Goal: Information Seeking & Learning: Learn about a topic

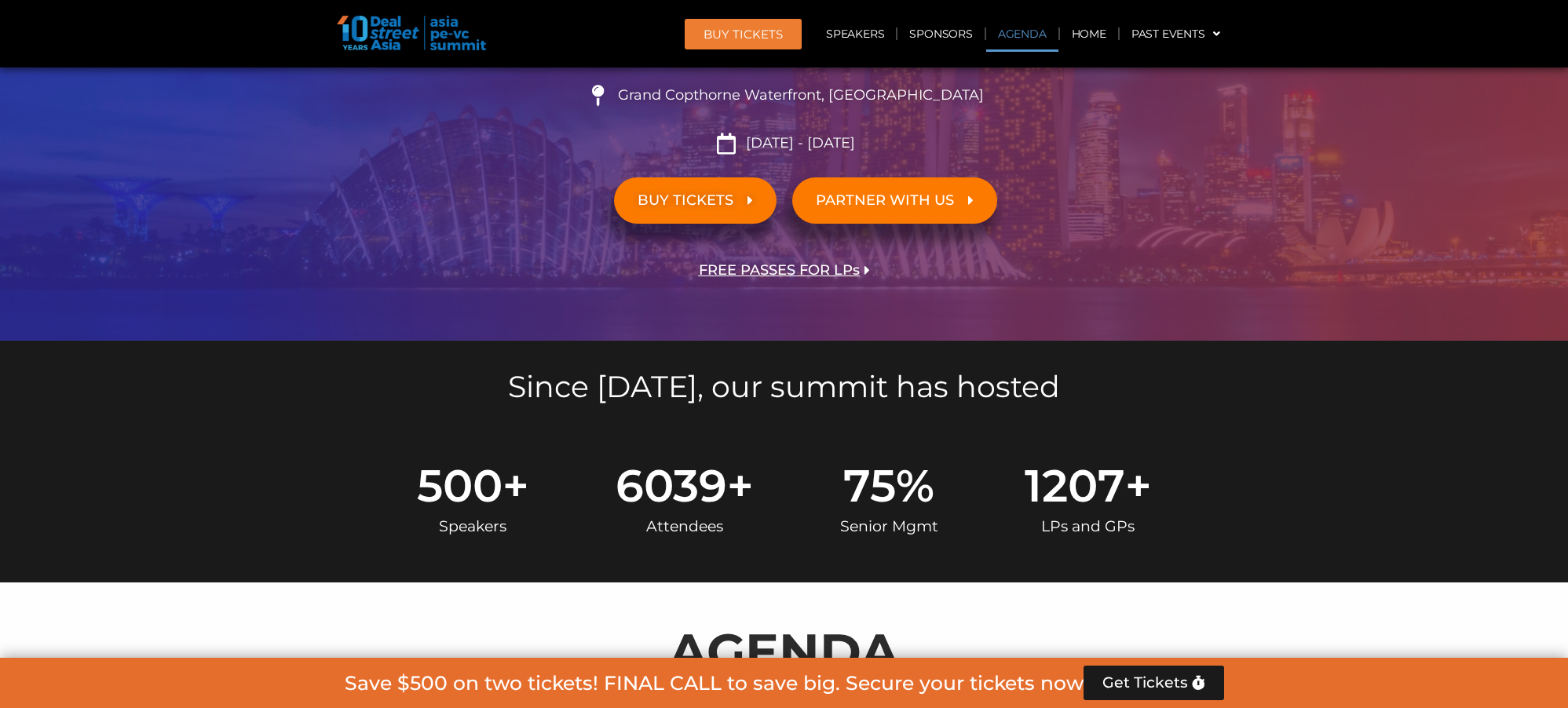
scroll to position [784, 0]
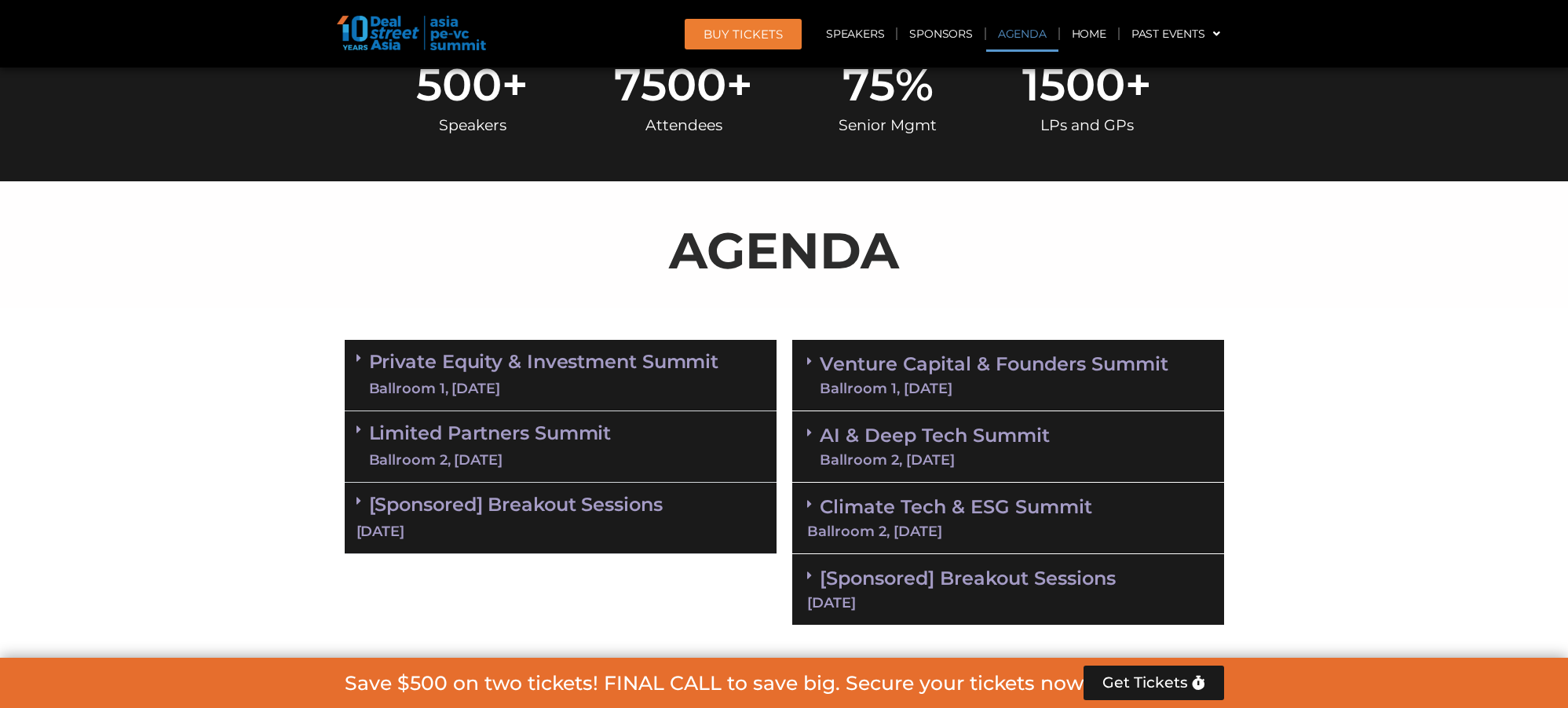
click at [656, 372] on link "Private Equity & Investment Summit Ballroom 1, [DATE]" at bounding box center [544, 374] width 350 height 47
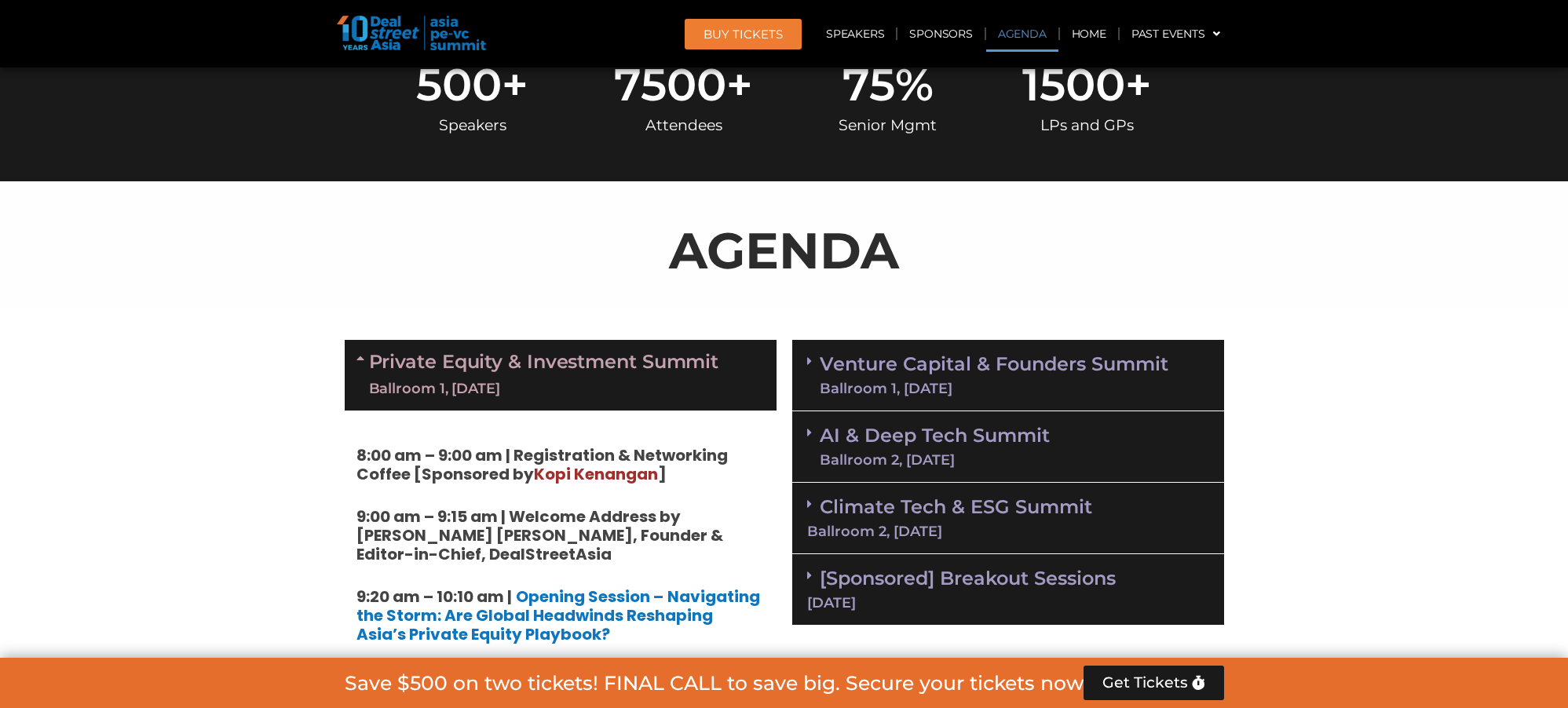
click at [634, 473] on span "Kopi Kenangan" at bounding box center [596, 474] width 124 height 22
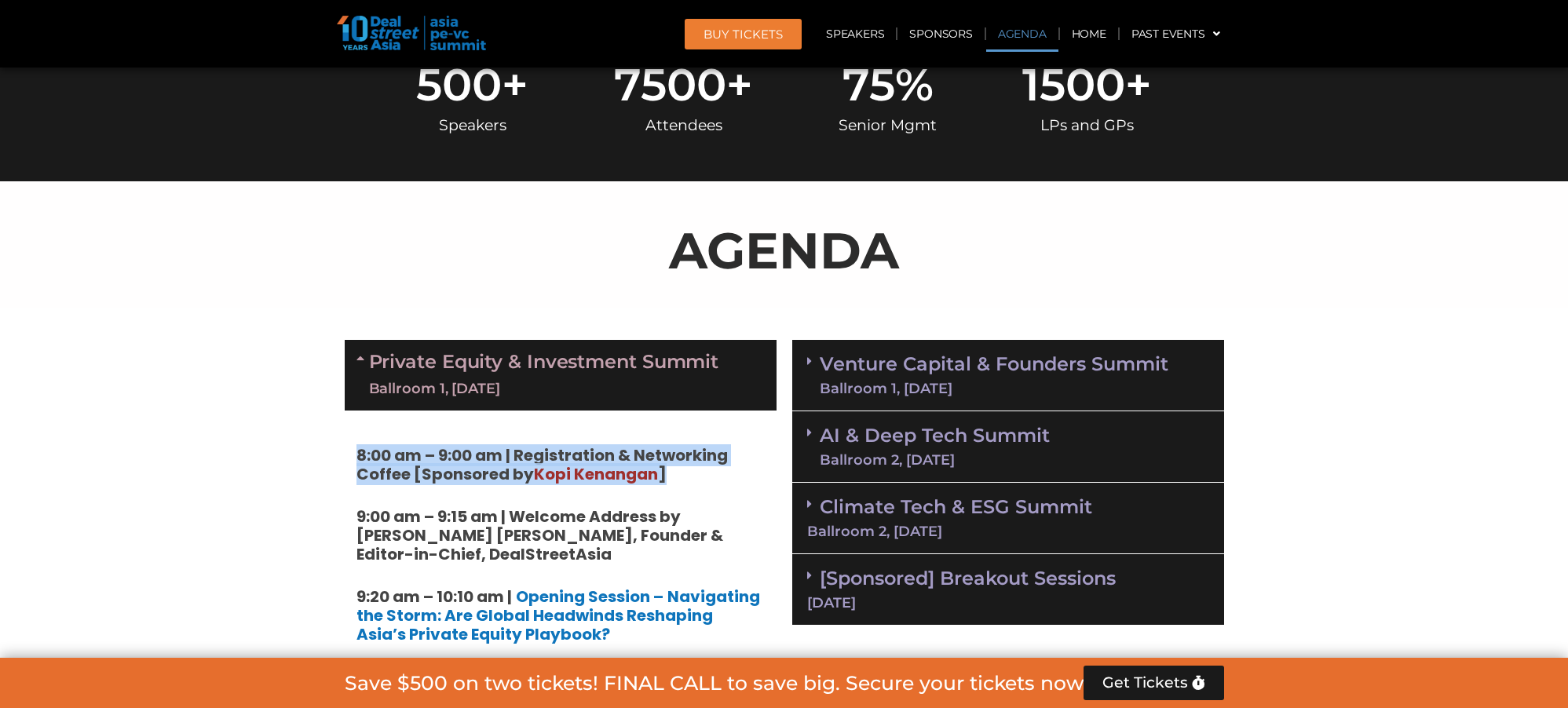
click at [634, 473] on span "Kopi Kenangan" at bounding box center [596, 474] width 124 height 22
click at [595, 479] on span "Kopi Kenangan" at bounding box center [596, 474] width 124 height 22
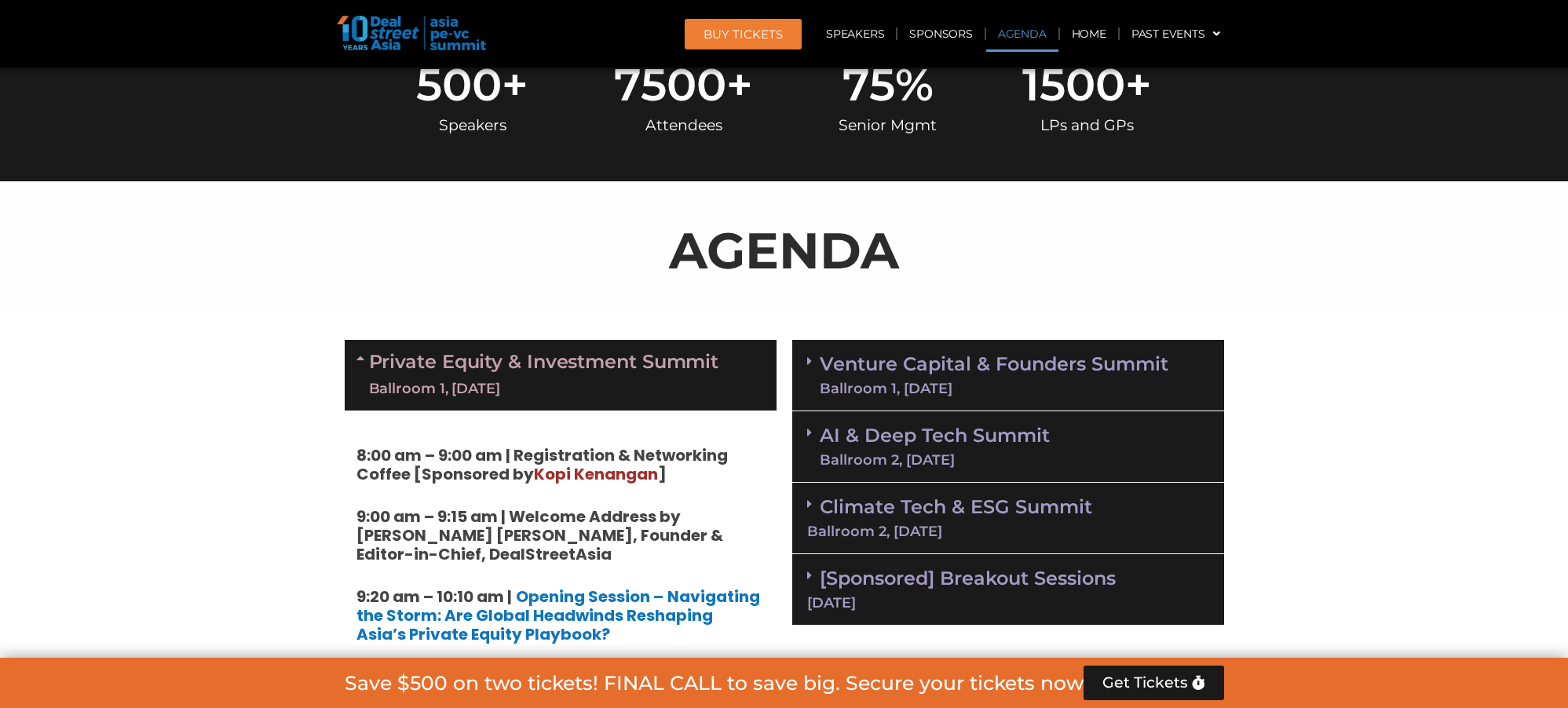
click at [628, 480] on span "Kopi Kenangan" at bounding box center [596, 474] width 124 height 22
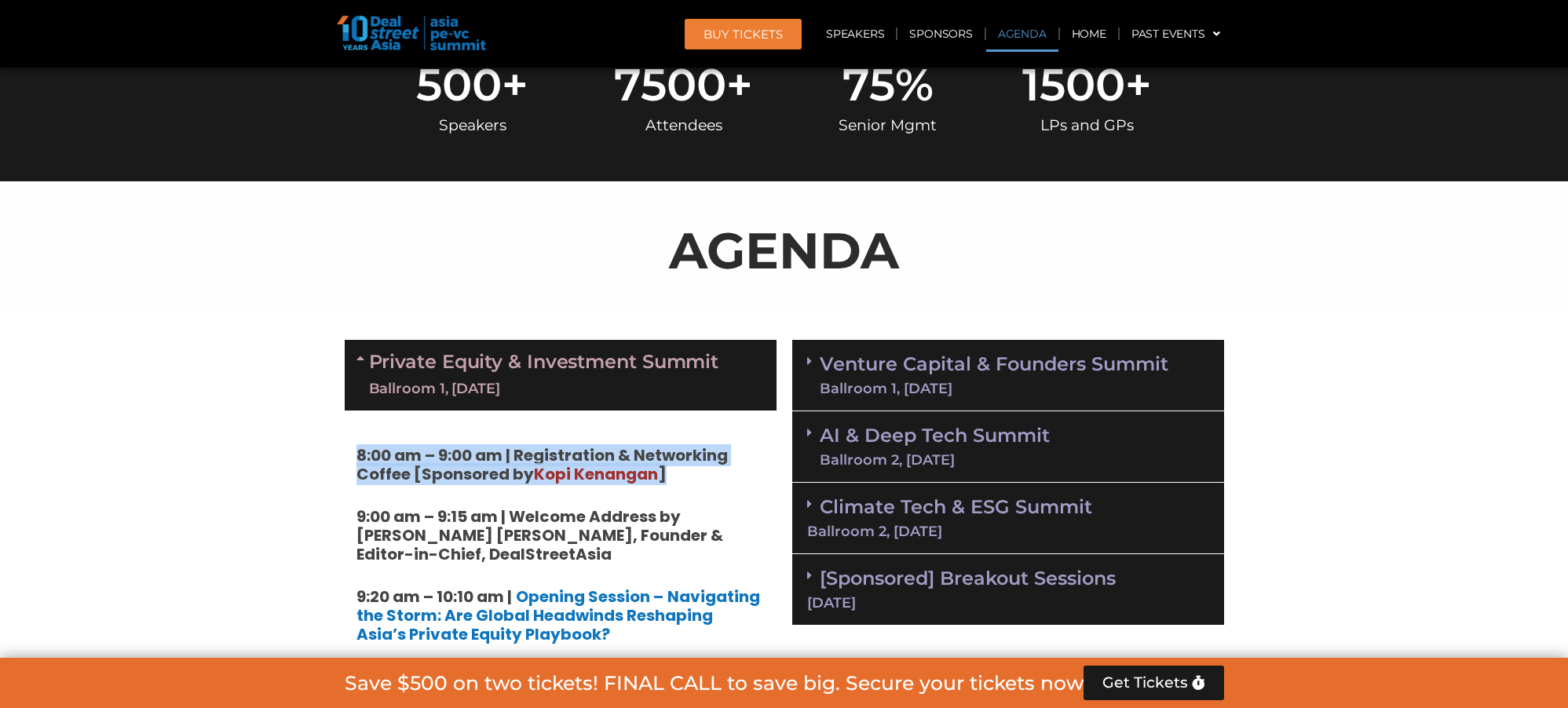
click at [628, 480] on span "Kopi Kenangan" at bounding box center [596, 474] width 124 height 22
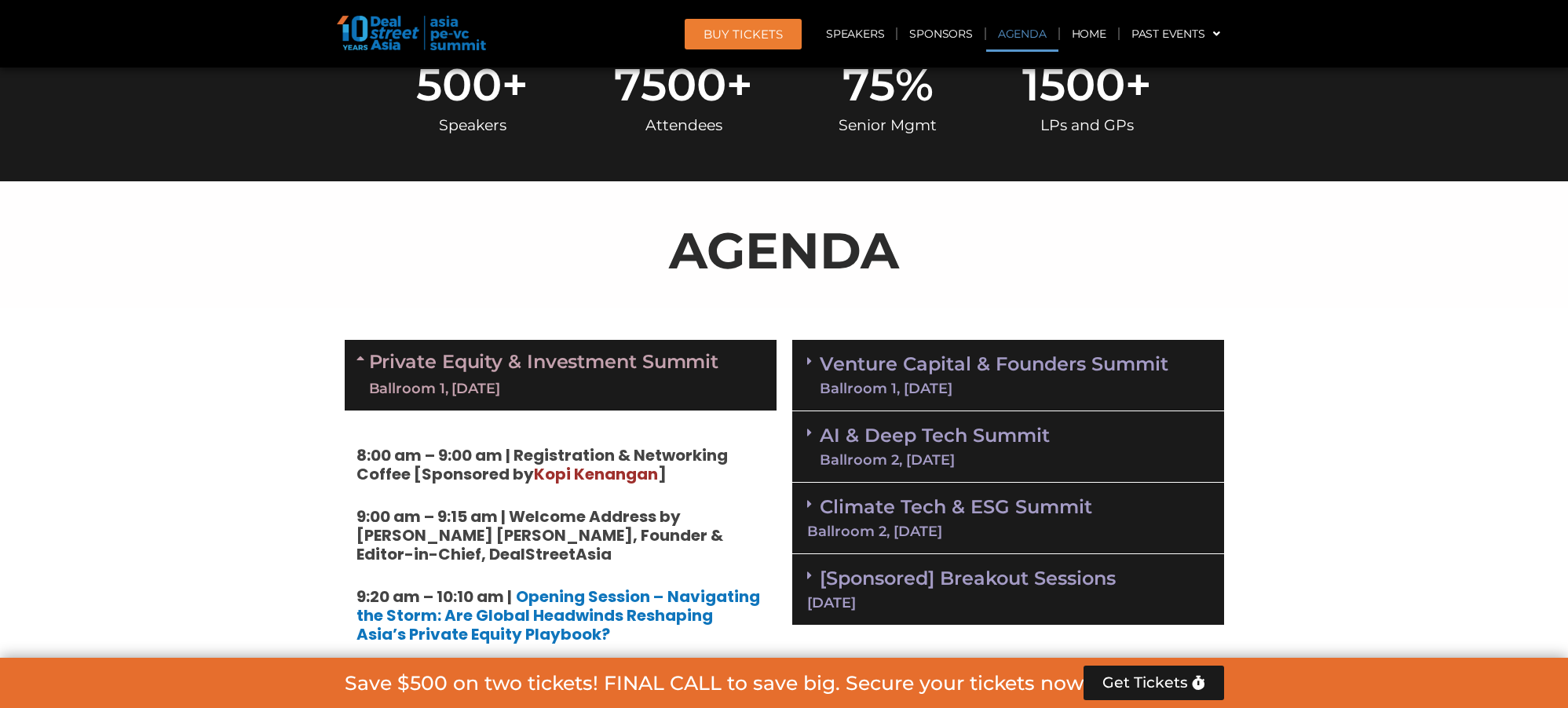
click at [670, 530] on strong "9:00 am – 9:15 am | Welcome Address by [PERSON_NAME] [PERSON_NAME], Founder & E…" at bounding box center [540, 536] width 367 height 60
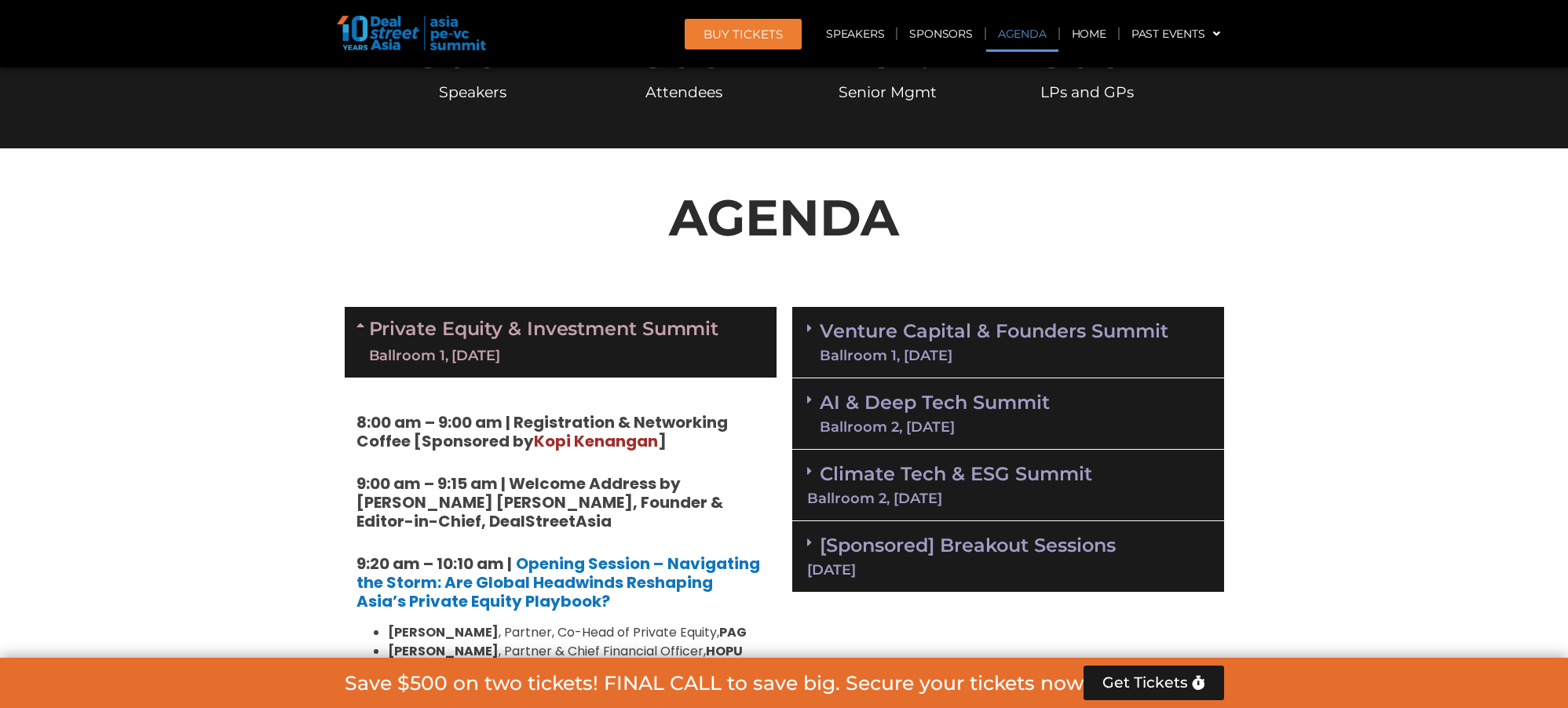
scroll to position [1071, 0]
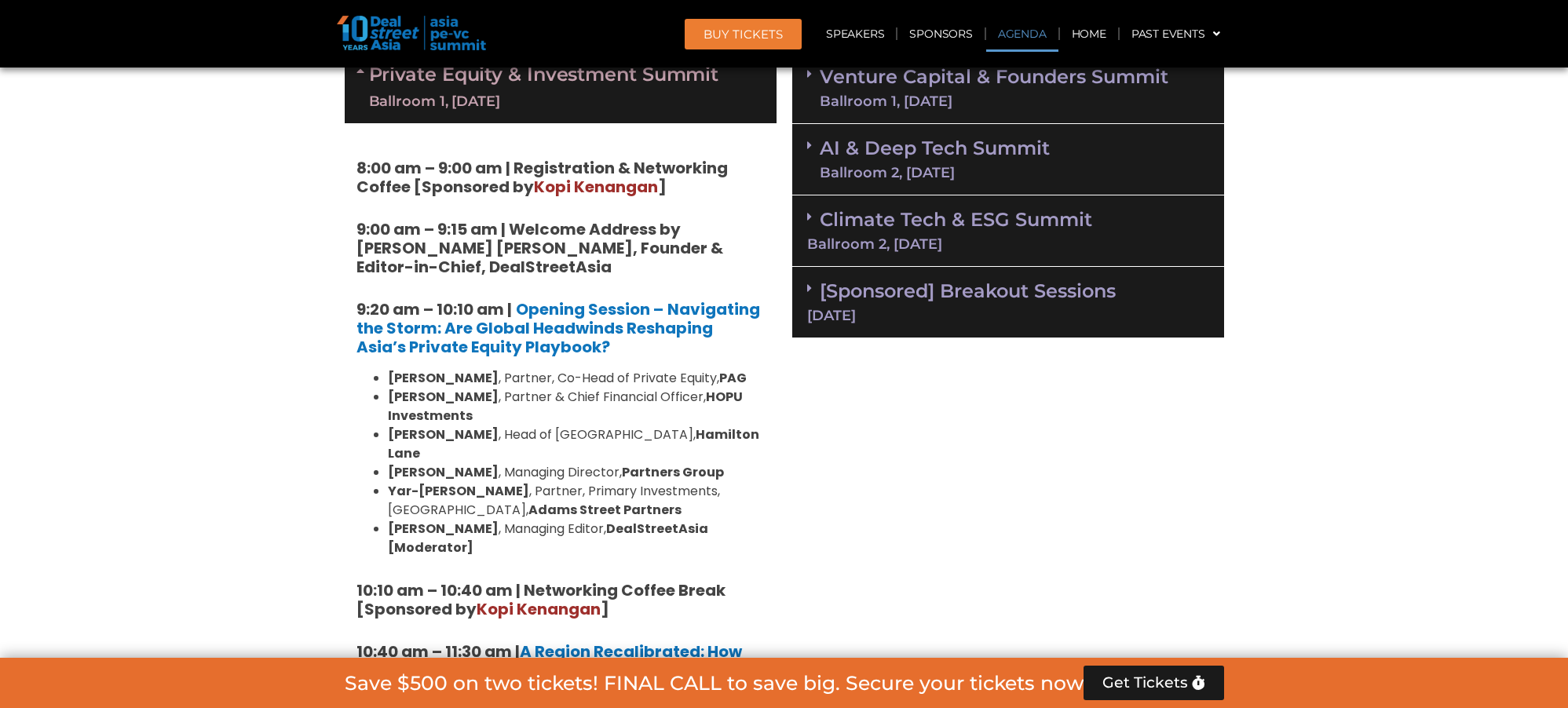
click at [701, 482] on li "[PERSON_NAME] , Partner, Primary Investments, [GEOGRAPHIC_DATA], [PERSON_NAME] …" at bounding box center [577, 501] width 377 height 38
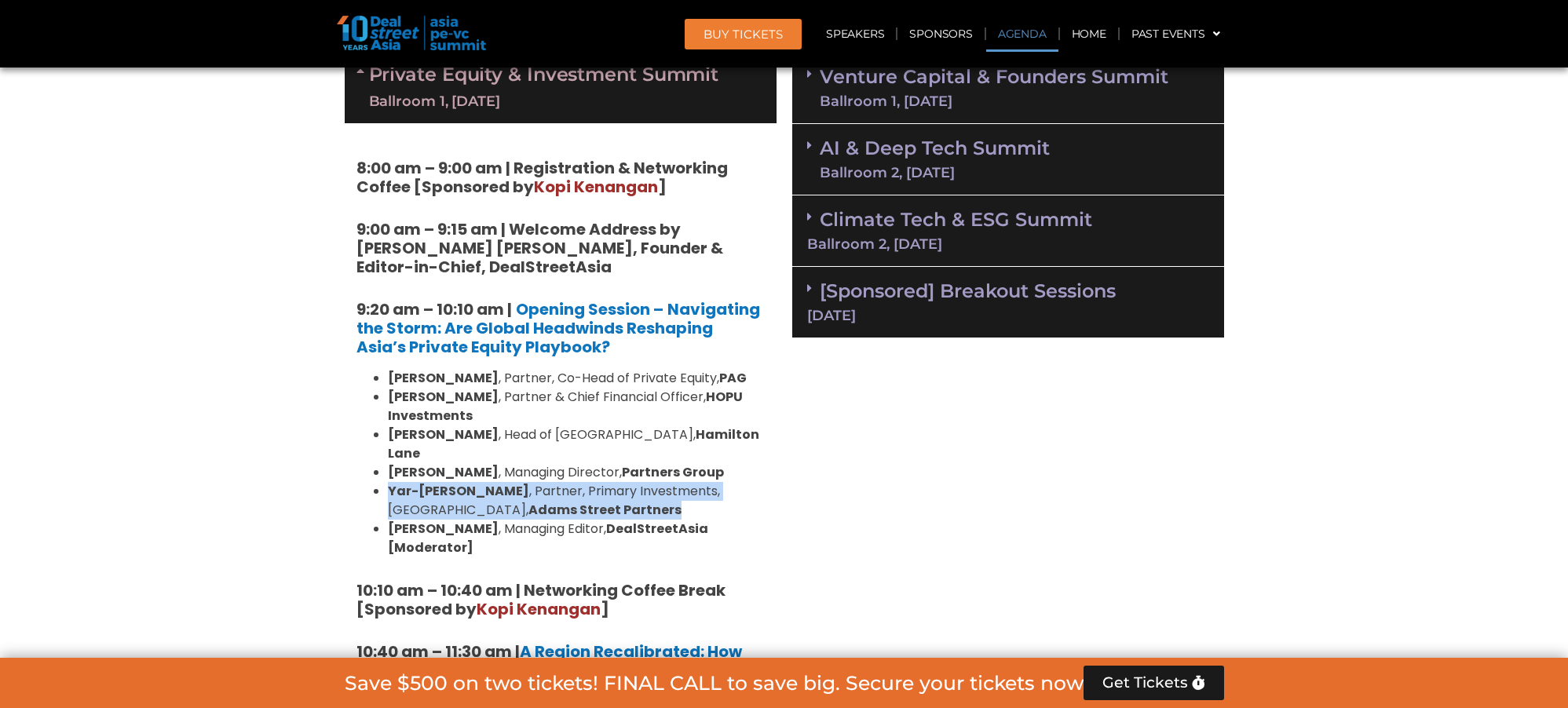
click at [701, 482] on li "[PERSON_NAME] , Partner, Primary Investments, [GEOGRAPHIC_DATA], [PERSON_NAME] …" at bounding box center [577, 501] width 377 height 38
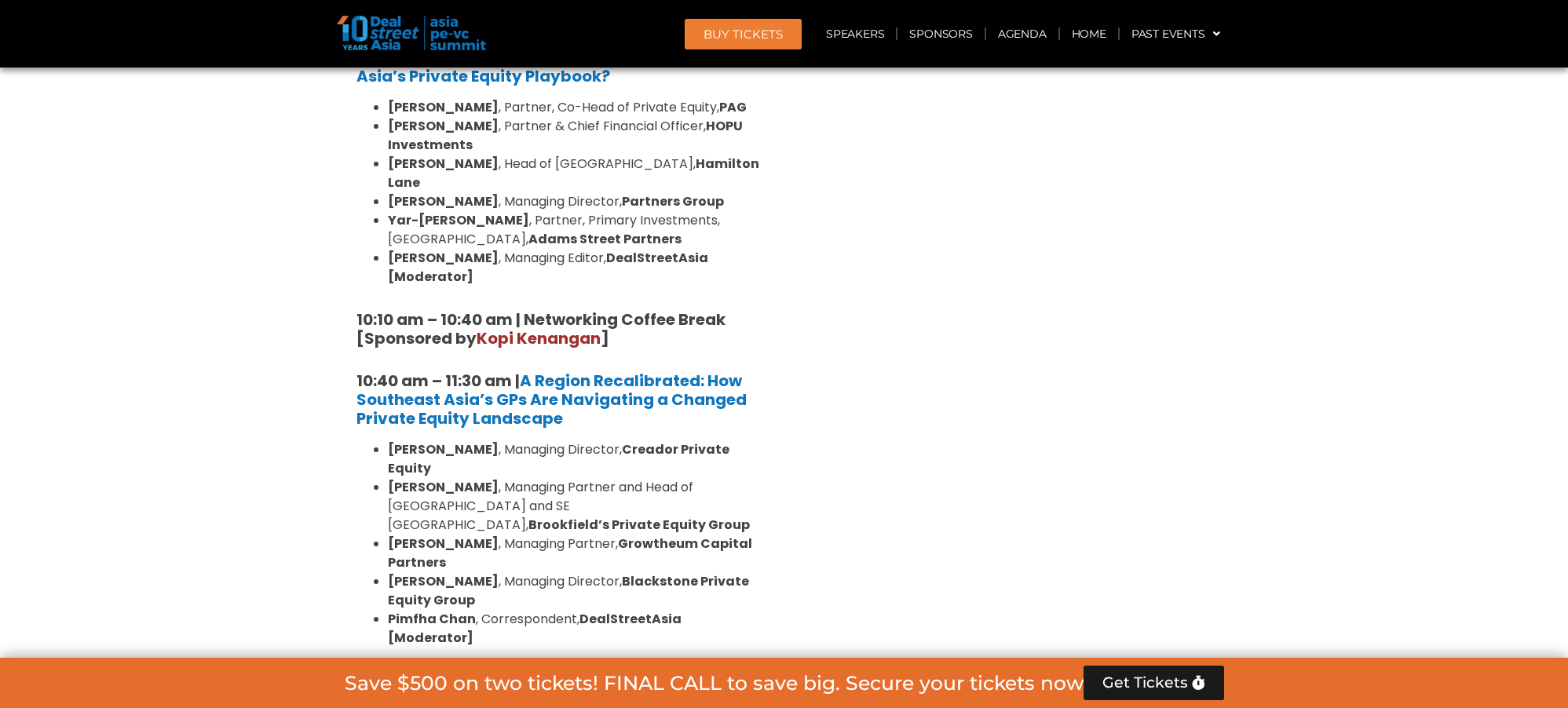
scroll to position [1362, 0]
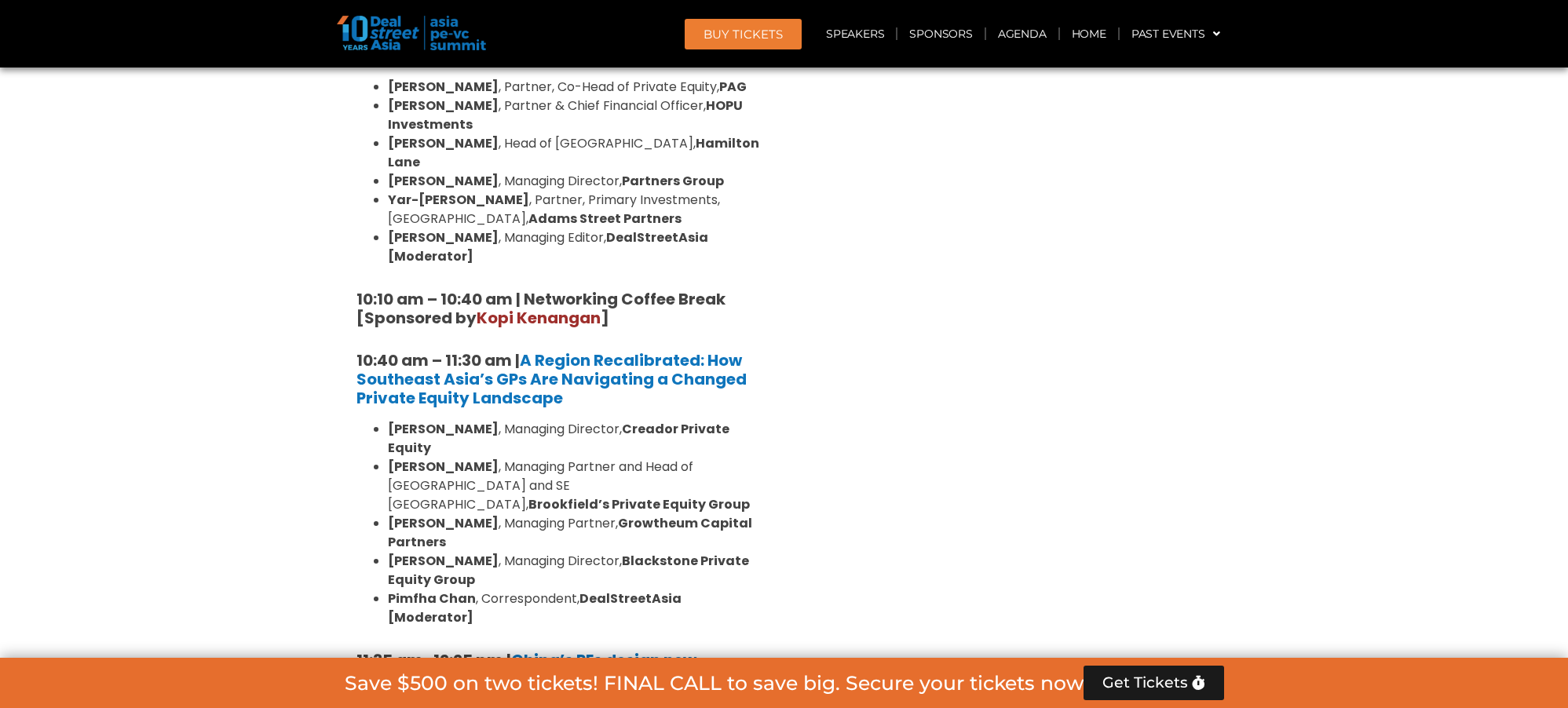
click at [633, 420] on strong "Creador Private Equity" at bounding box center [559, 438] width 341 height 37
click at [679, 514] on strong "Growtheum Capital Partners" at bounding box center [570, 532] width 364 height 37
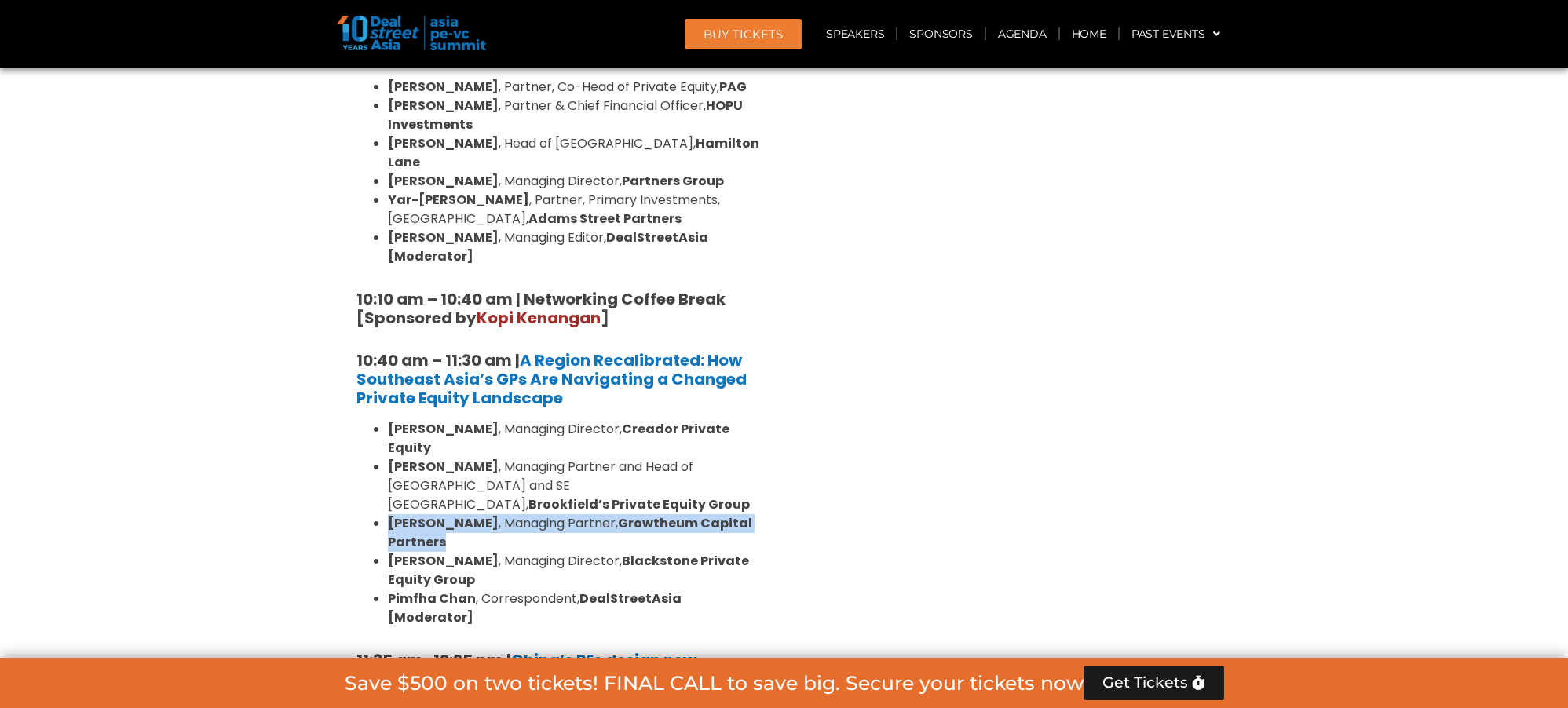
click at [679, 514] on strong "Growtheum Capital Partners" at bounding box center [570, 532] width 364 height 37
click at [688, 457] on li "[PERSON_NAME] , Managing Partner and Head of [GEOGRAPHIC_DATA] and [GEOGRAPHIC_…" at bounding box center [577, 485] width 377 height 56
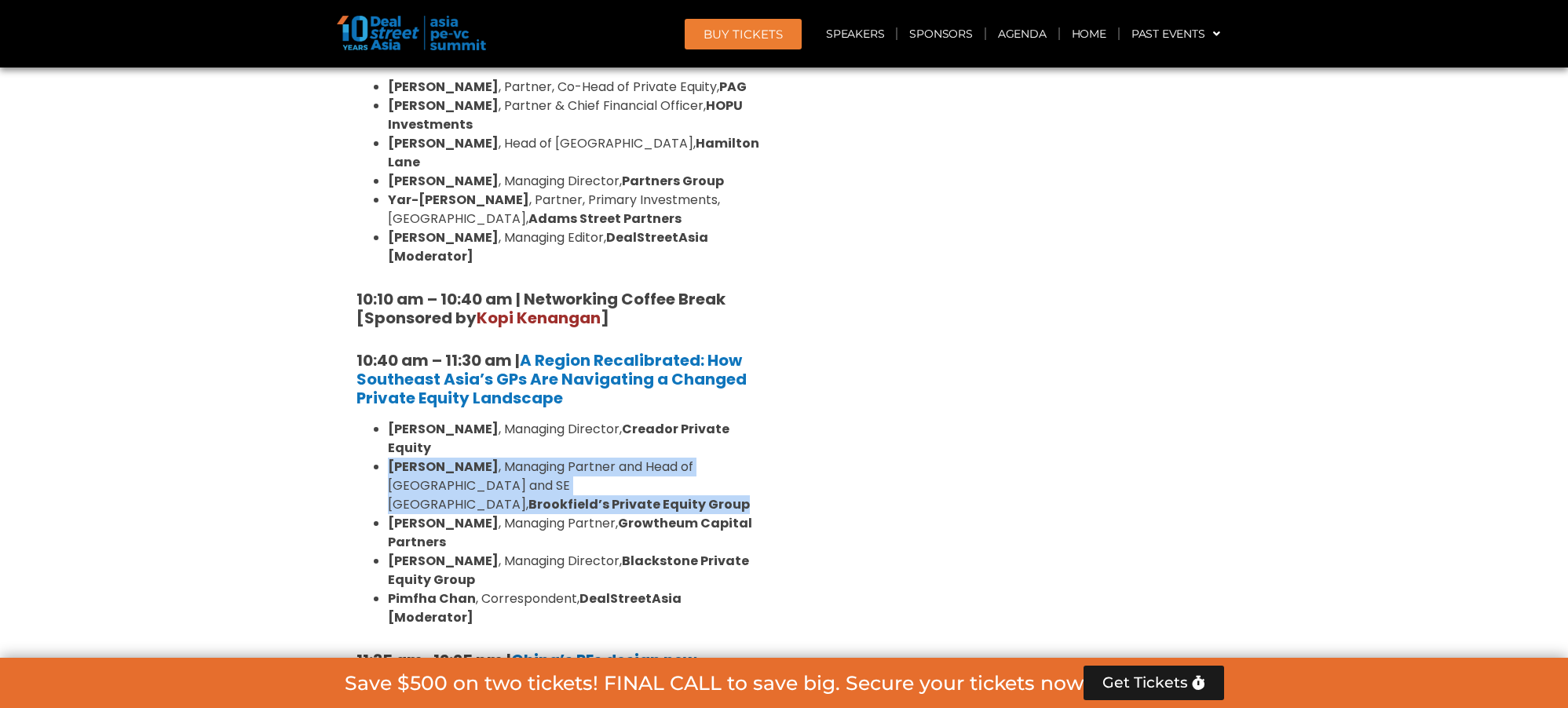
click at [688, 457] on li "[PERSON_NAME] , Managing Partner and Head of [GEOGRAPHIC_DATA] and [GEOGRAPHIC_…" at bounding box center [577, 485] width 377 height 56
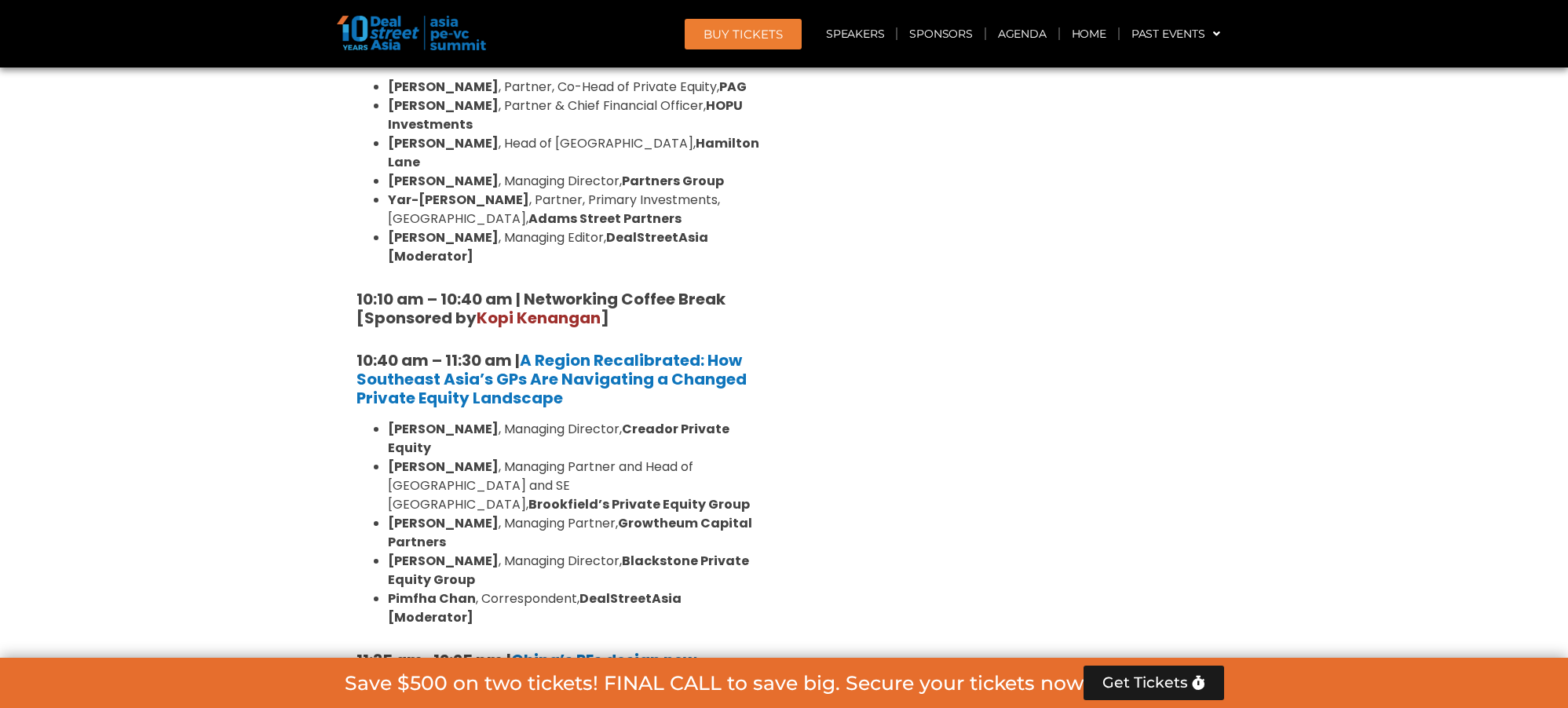
click at [713, 552] on strong "Blackstone Private Equity Group" at bounding box center [568, 570] width 361 height 37
click at [755, 552] on li "[PERSON_NAME] , Managing Director, Blackstone Private Equity Group" at bounding box center [577, 571] width 377 height 38
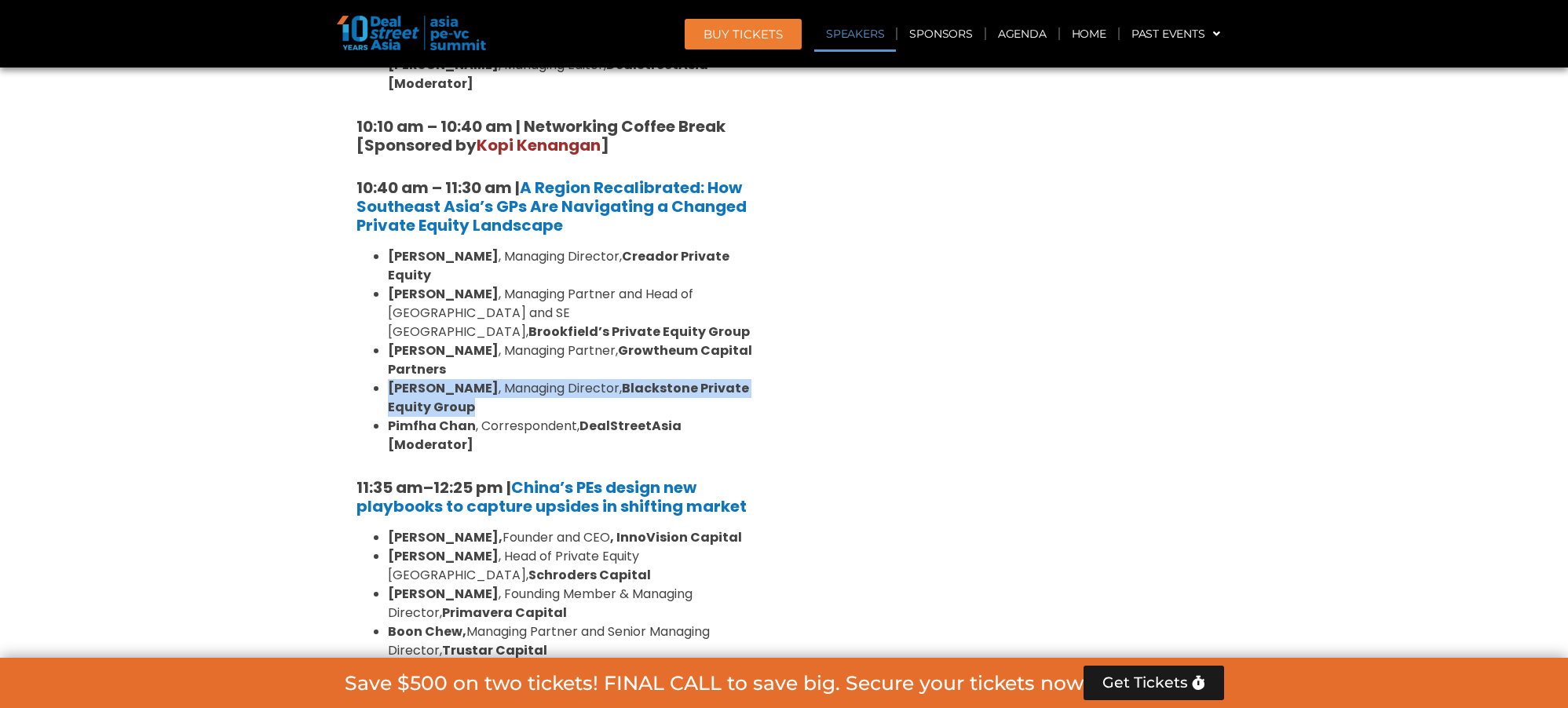
scroll to position [1722, 0]
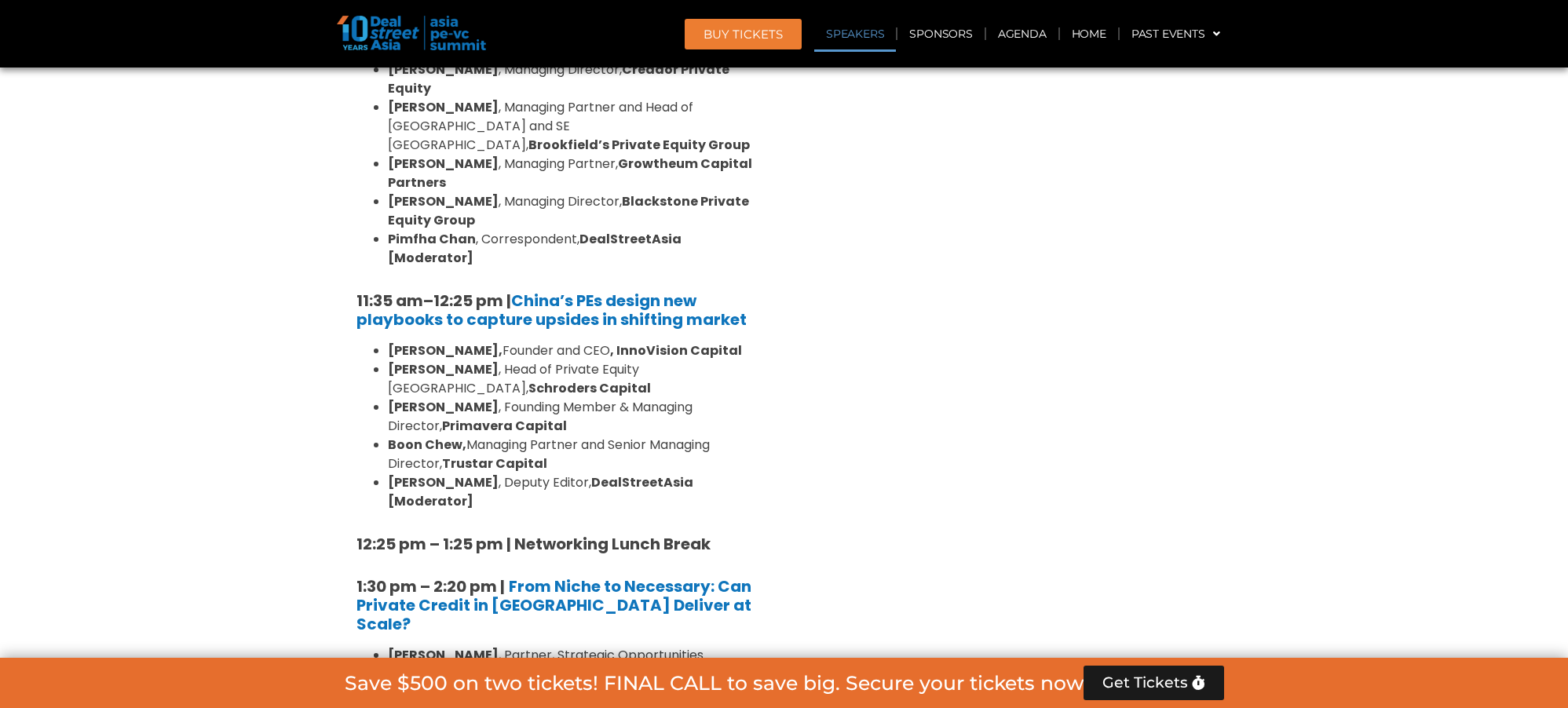
click at [651, 379] on strong "Schroders Capital" at bounding box center [590, 387] width 123 height 18
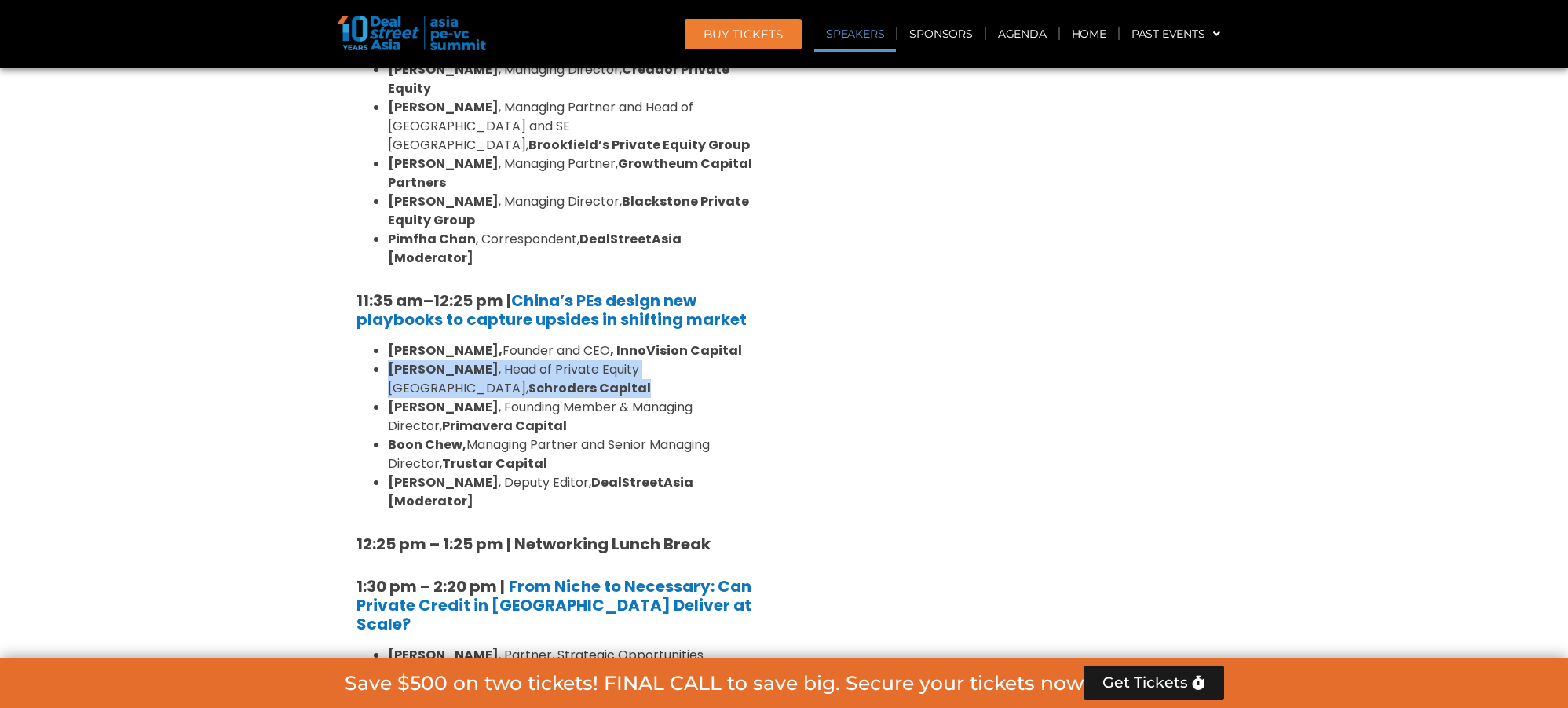
click at [651, 379] on strong "Schroders Capital" at bounding box center [590, 387] width 123 height 18
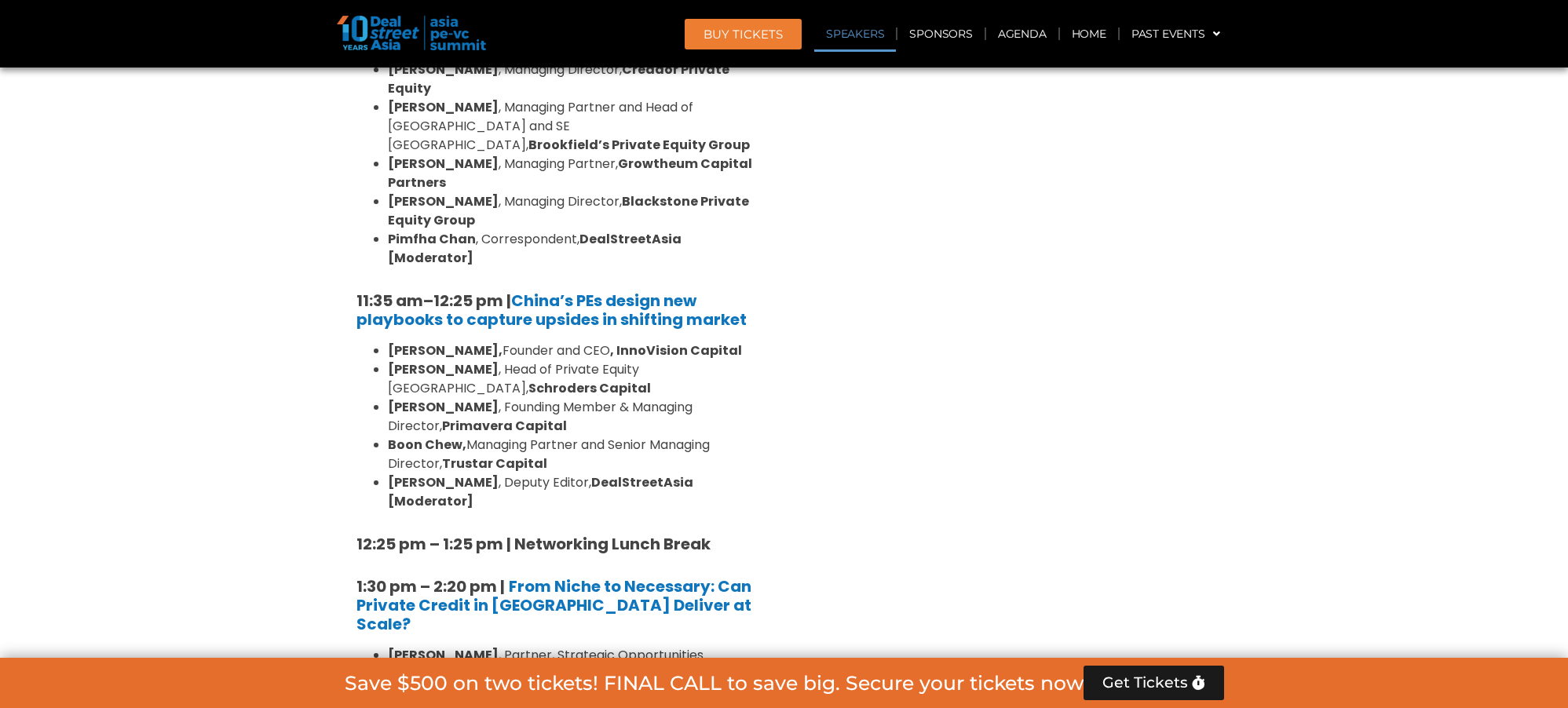
click at [729, 398] on li "[PERSON_NAME] , Founding Member & Managing Director, Primavera Capital" at bounding box center [577, 417] width 377 height 38
click at [732, 436] on li "[PERSON_NAME], Managing Partner and Senior Managing Director, Trustar Capital" at bounding box center [577, 455] width 377 height 38
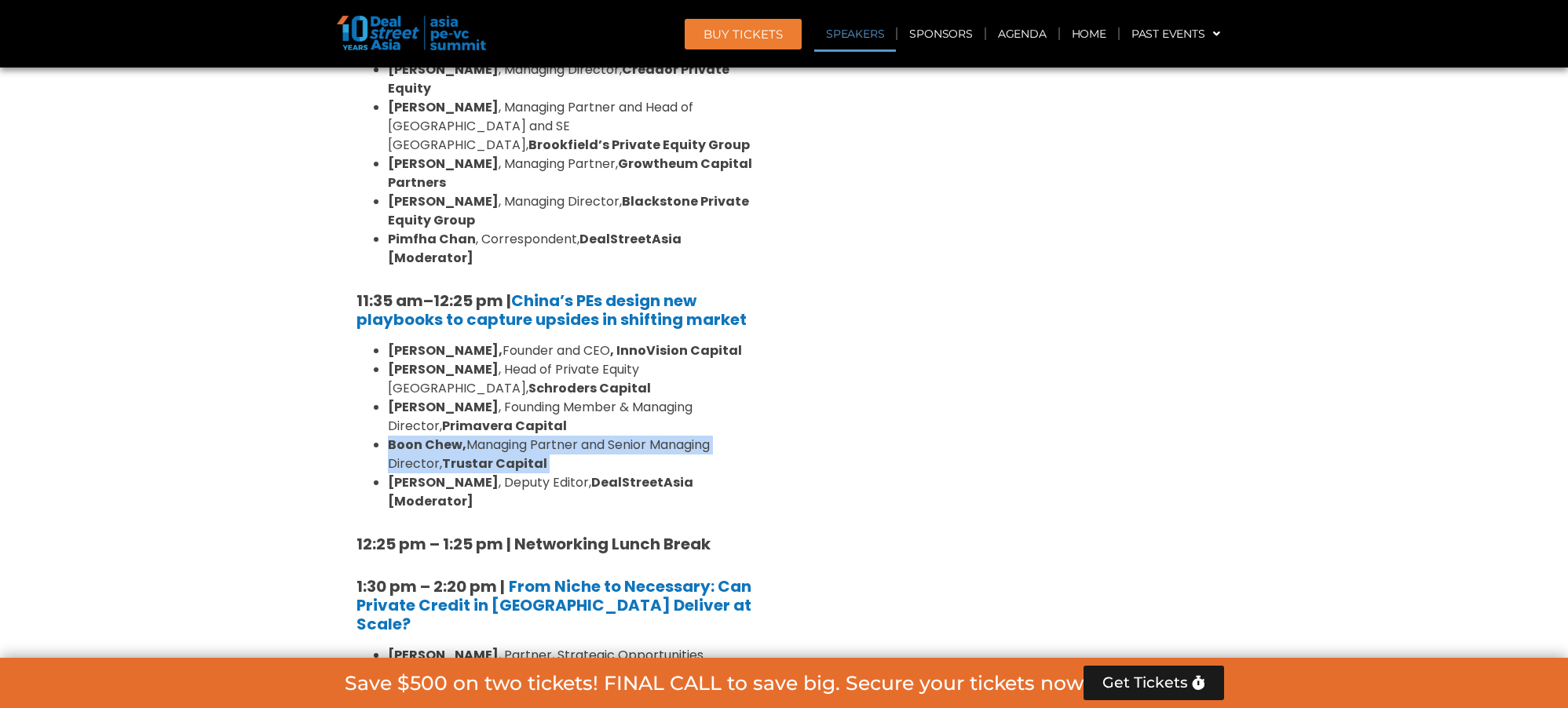
click at [732, 436] on li "[PERSON_NAME], Managing Partner and Senior Managing Director, Trustar Capital" at bounding box center [577, 455] width 377 height 38
click at [759, 436] on li "[PERSON_NAME], Managing Partner and Senior Managing Director, Trustar Capital" at bounding box center [577, 455] width 377 height 38
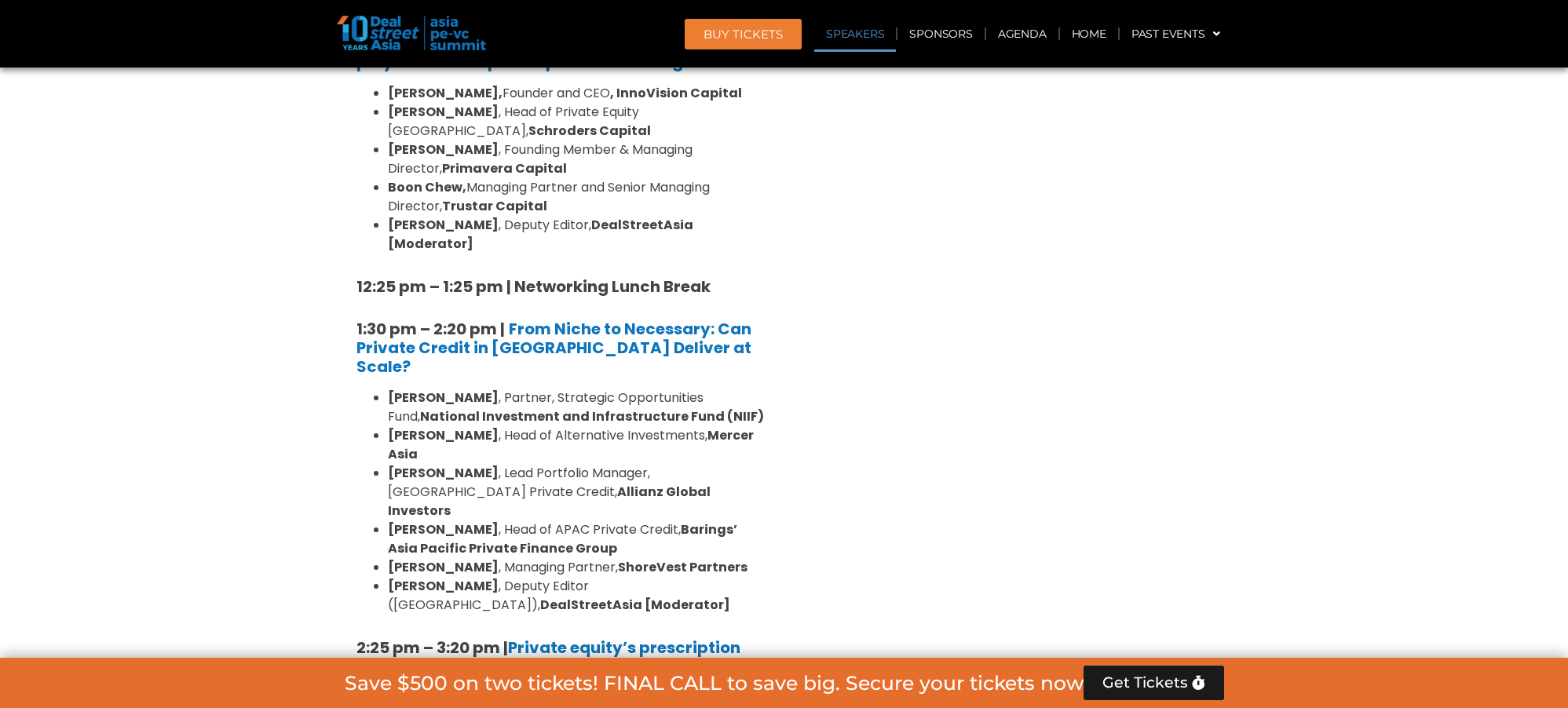
scroll to position [2004, 0]
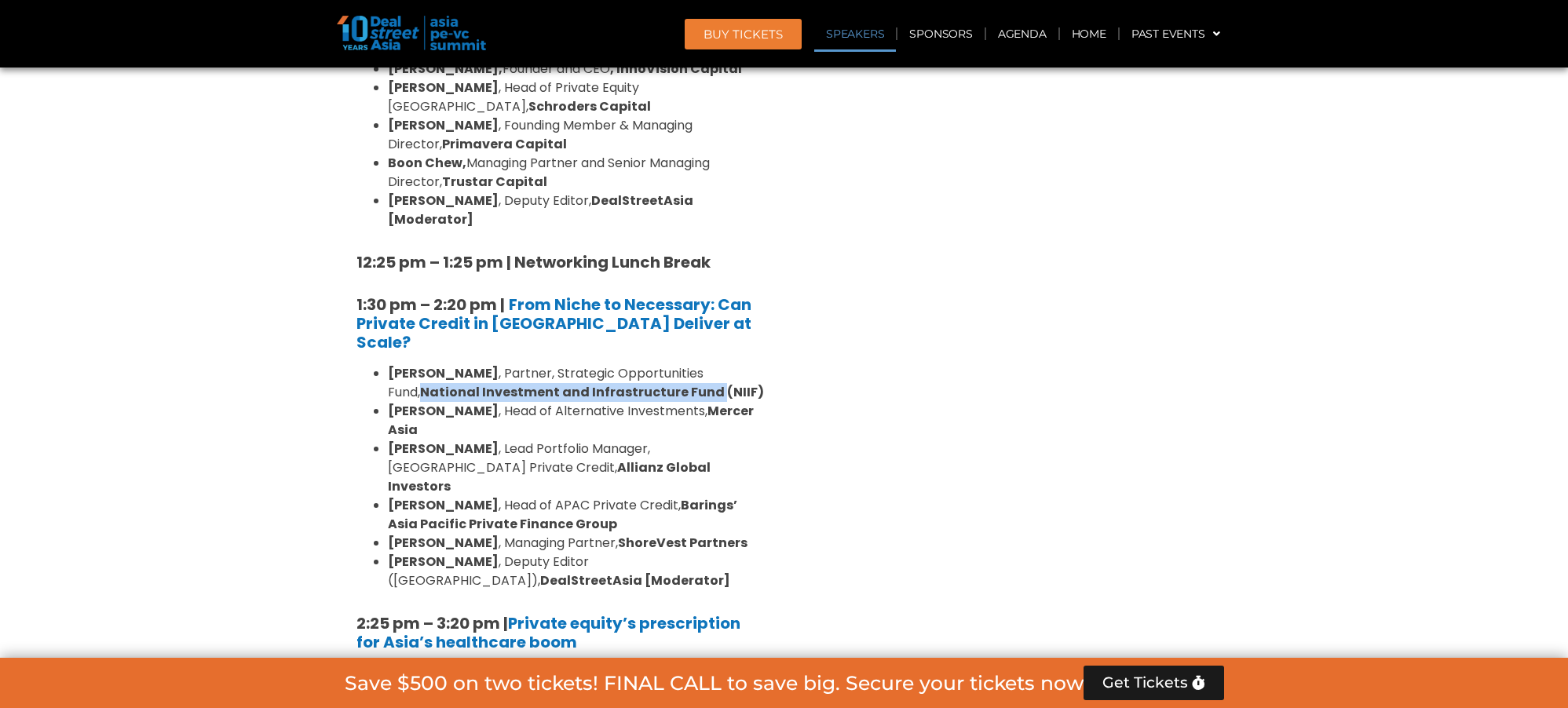
drag, startPoint x: 388, startPoint y: 259, endPoint x: 675, endPoint y: 254, distance: 287.0
click at [678, 383] on strong "National Investment and Infrastructure Fund (NIIF)" at bounding box center [592, 392] width 344 height 18
